Goal: Task Accomplishment & Management: Use online tool/utility

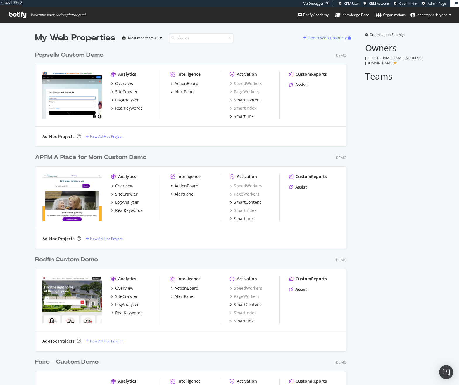
scroll to position [3188, 311]
